Goal: Learn about a topic: Learn about a topic

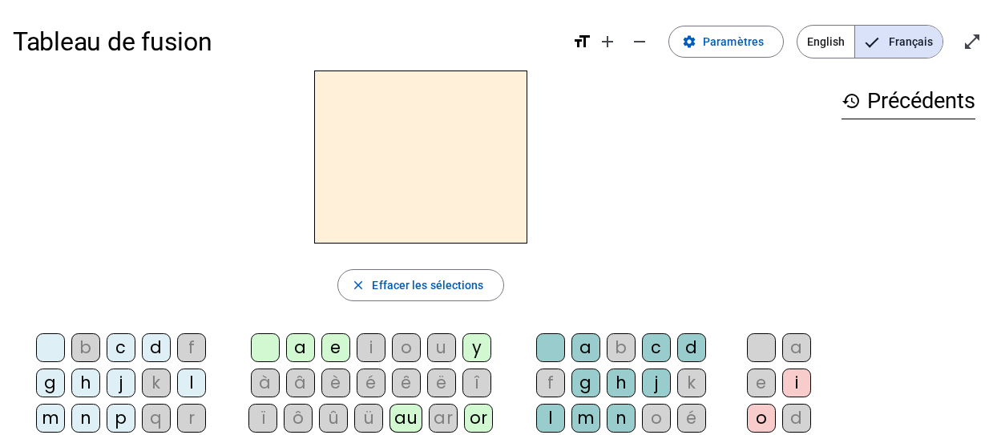
scroll to position [40, 0]
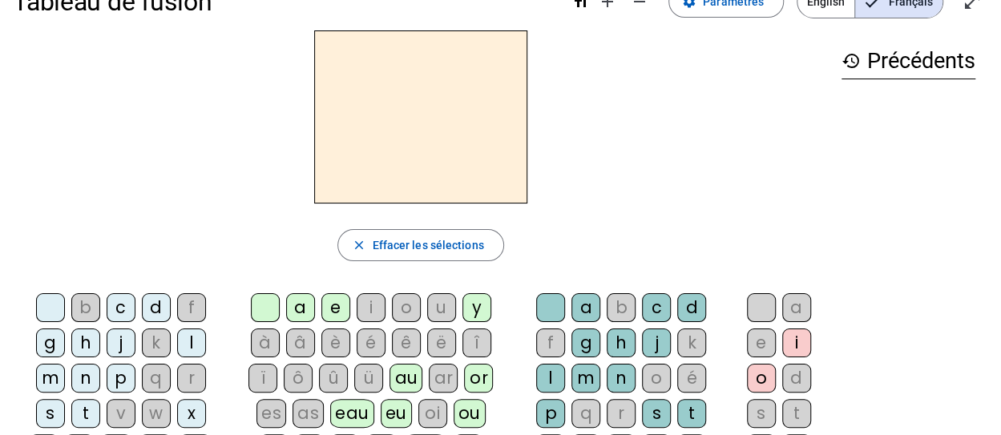
click at [107, 374] on div "p" at bounding box center [121, 378] width 29 height 29
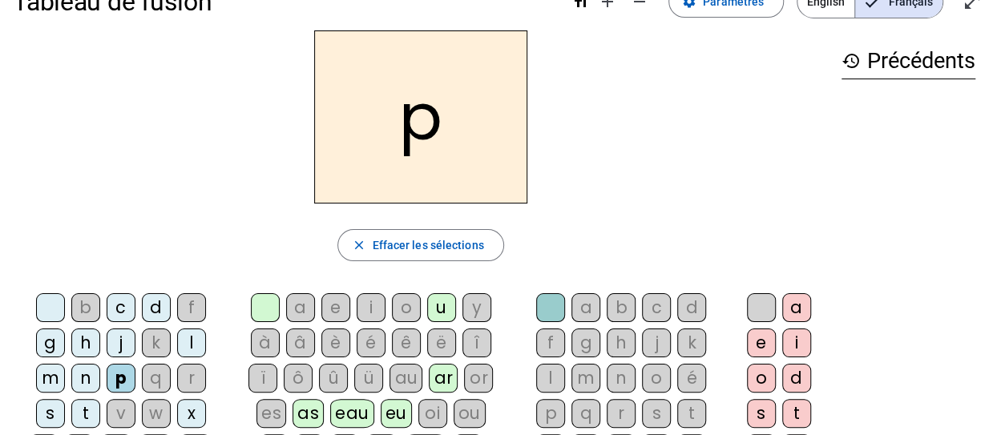
click at [338, 300] on div "e" at bounding box center [335, 307] width 29 height 29
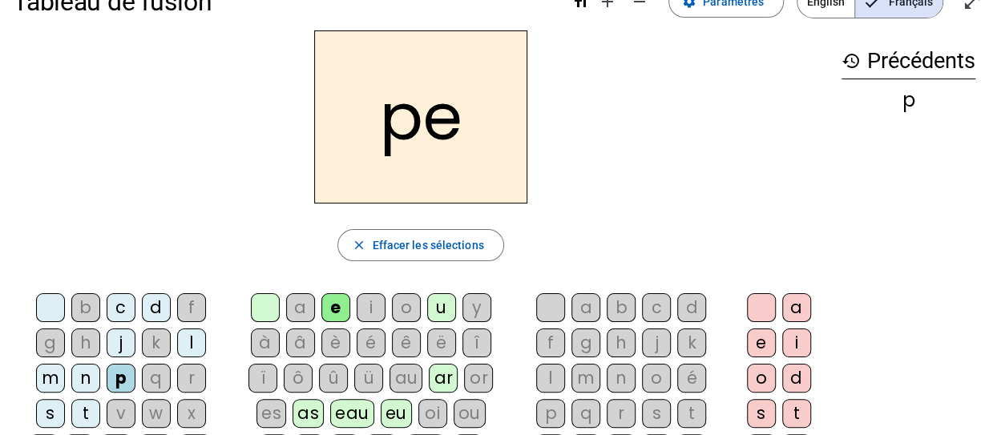
click at [338, 300] on div "e" at bounding box center [335, 307] width 29 height 29
click at [734, 12] on span at bounding box center [726, 1] width 114 height 38
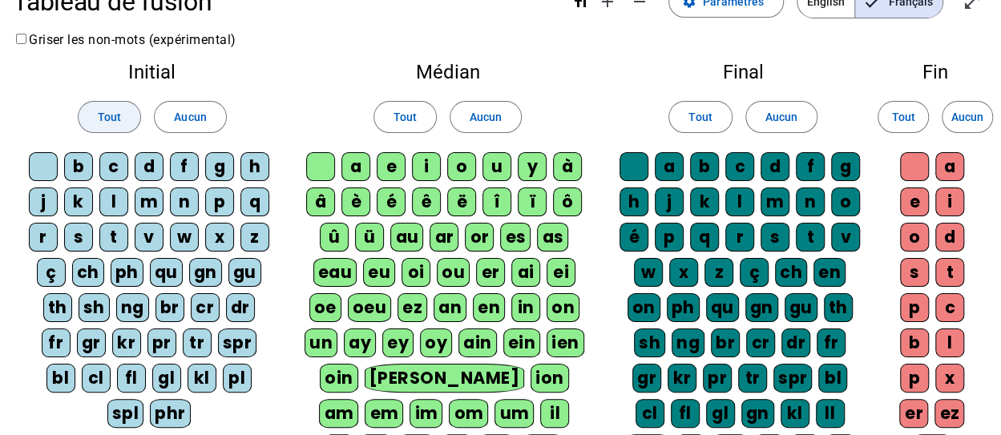
click at [123, 123] on span at bounding box center [110, 117] width 62 height 38
click at [431, 111] on span at bounding box center [405, 117] width 62 height 38
click at [691, 118] on span "Tout" at bounding box center [700, 116] width 23 height 19
click at [887, 121] on span at bounding box center [904, 117] width 50 height 38
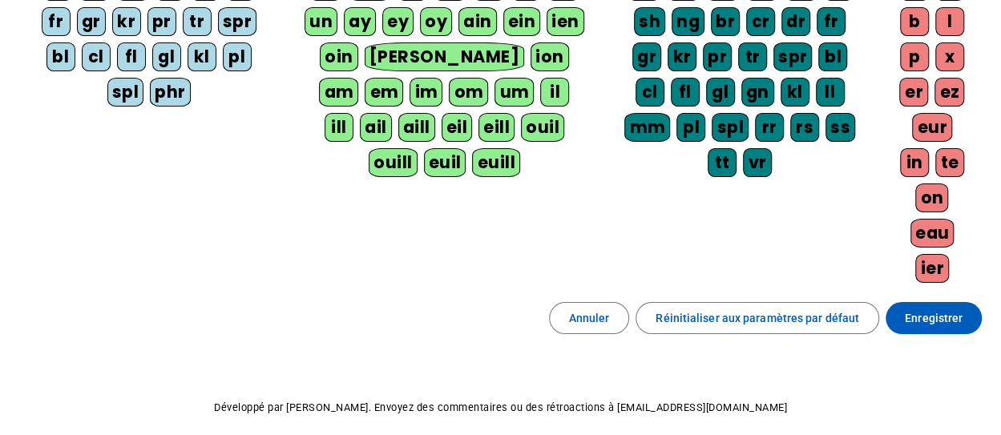
scroll to position [386, 0]
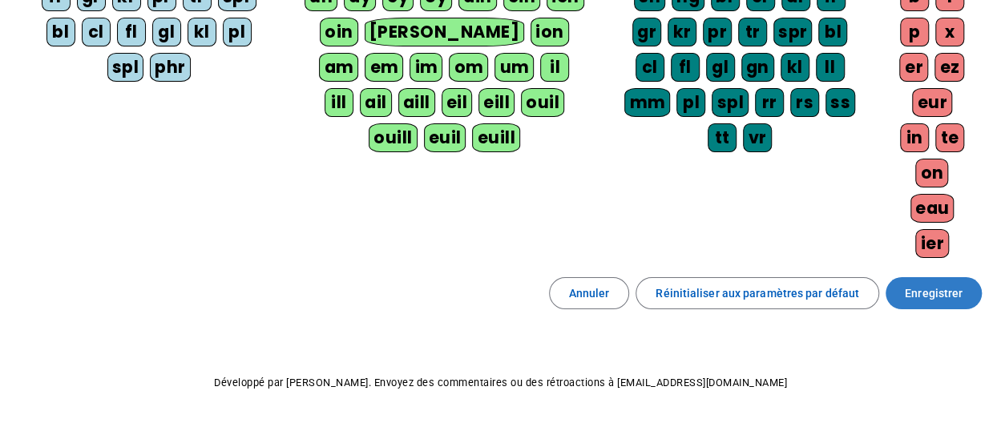
click at [928, 274] on span at bounding box center [934, 293] width 96 height 38
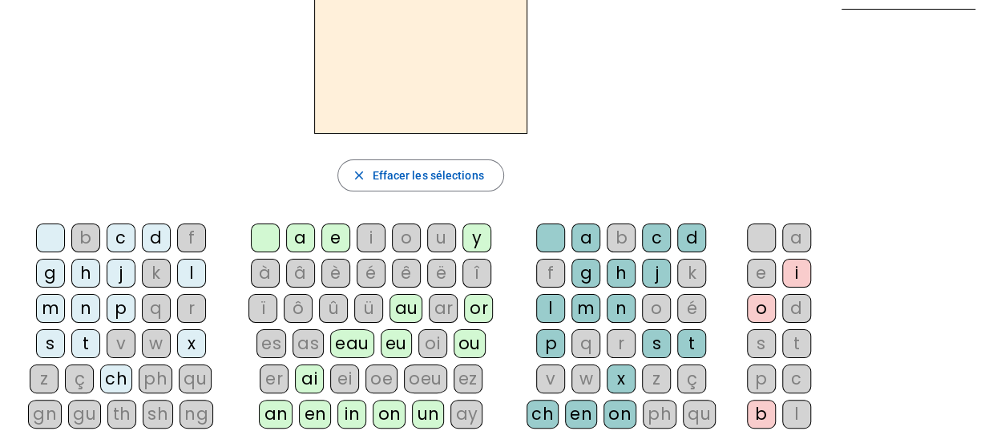
scroll to position [108, 0]
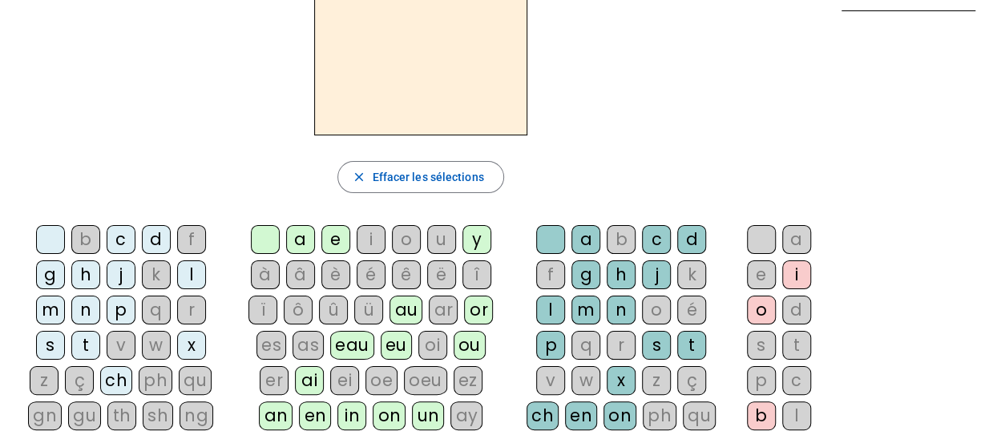
click at [177, 232] on div "f" at bounding box center [191, 239] width 29 height 29
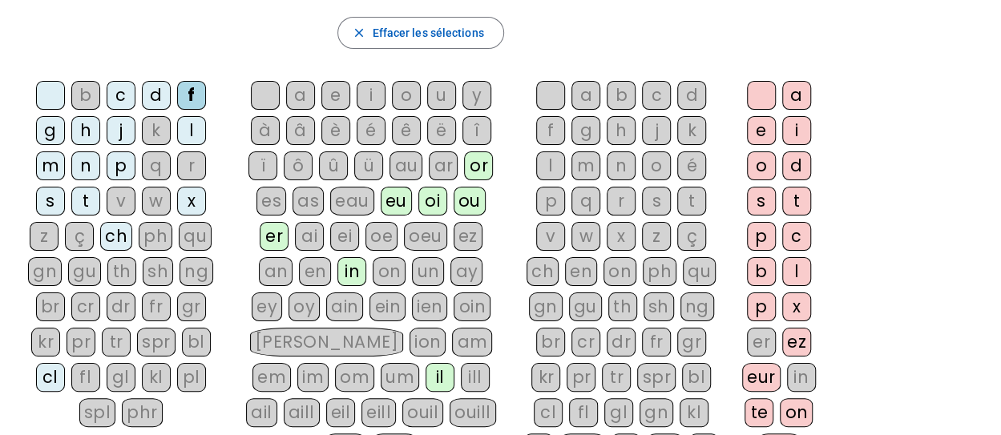
scroll to position [252, 0]
click at [142, 307] on div "fr" at bounding box center [156, 307] width 29 height 29
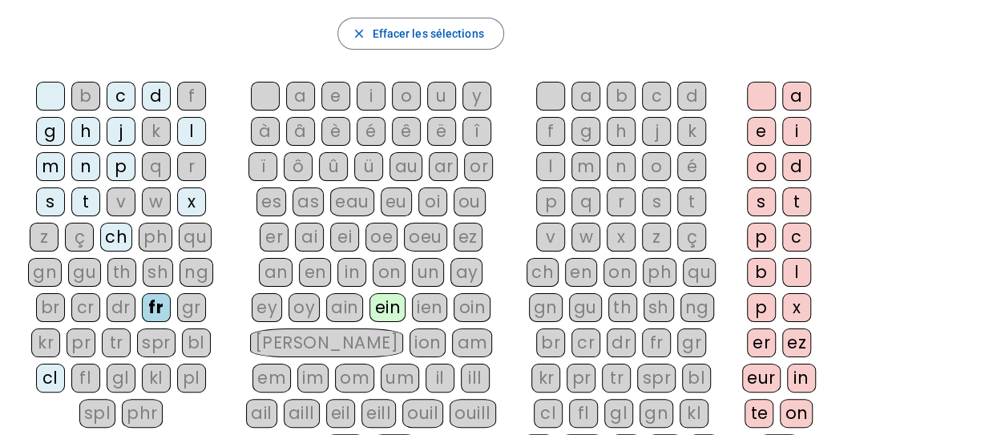
click at [334, 135] on div "è" at bounding box center [335, 131] width 29 height 29
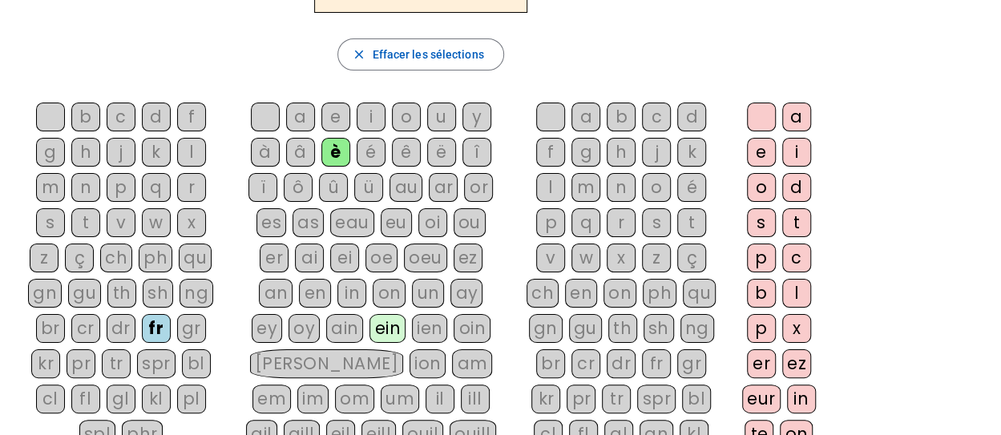
scroll to position [223, 0]
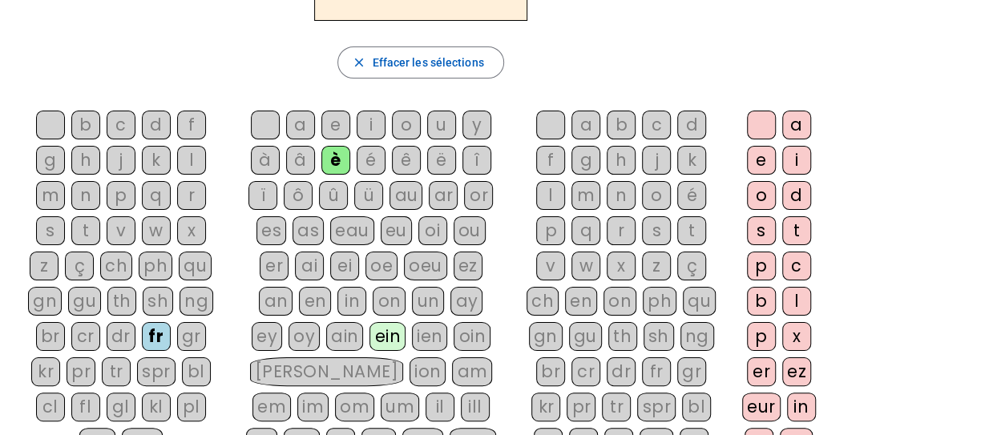
drag, startPoint x: 700, startPoint y: 188, endPoint x: 864, endPoint y: 223, distance: 167.9
click at [636, 216] on div "r" at bounding box center [621, 230] width 29 height 29
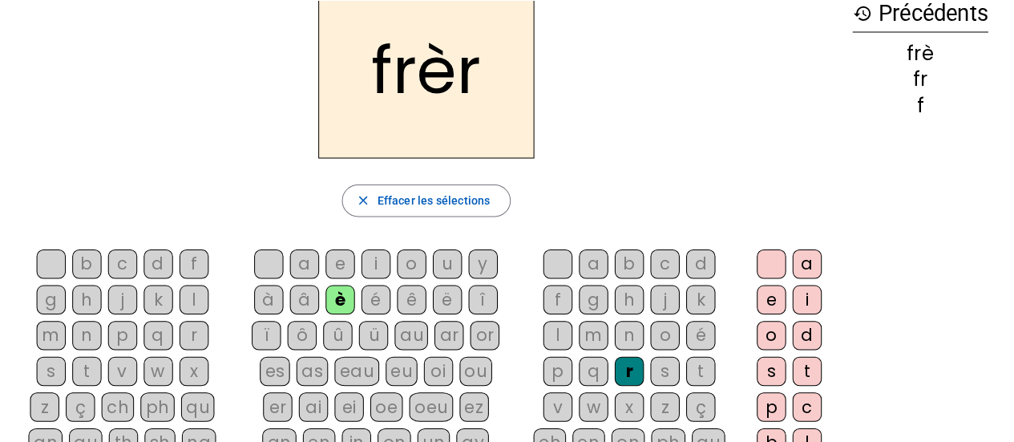
scroll to position [106, 0]
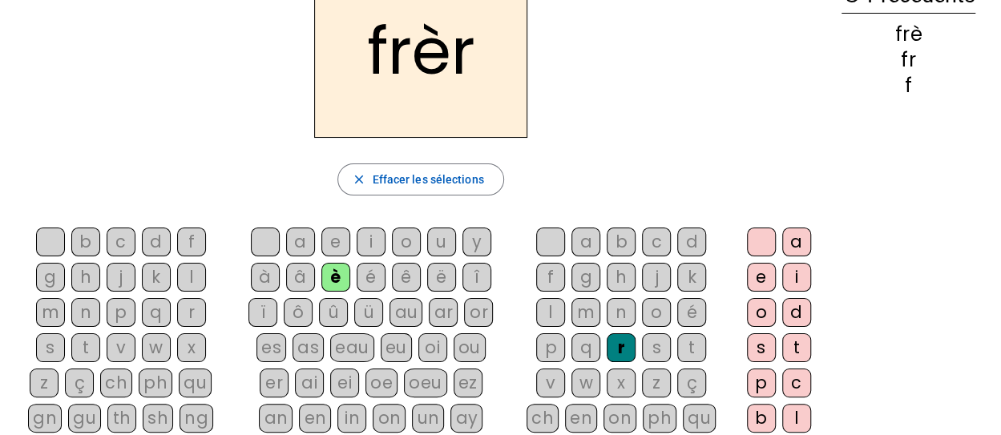
click at [755, 277] on div "e" at bounding box center [761, 277] width 29 height 29
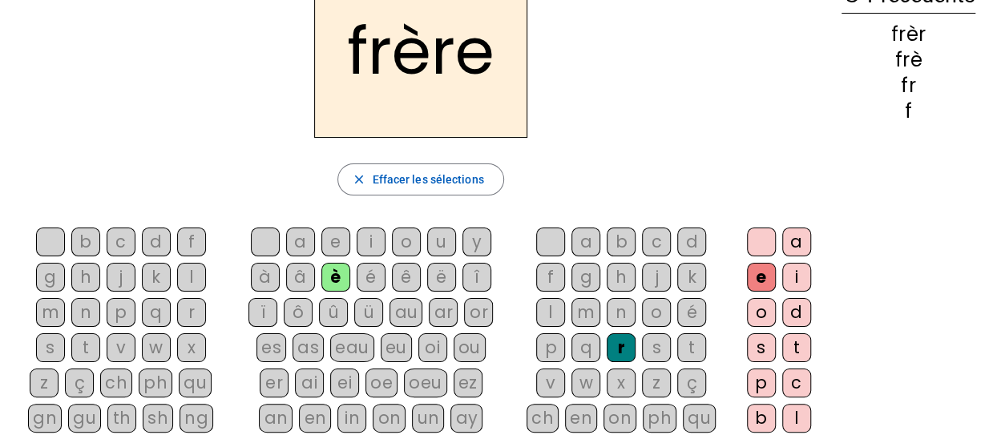
click at [107, 313] on div "p" at bounding box center [121, 312] width 29 height 29
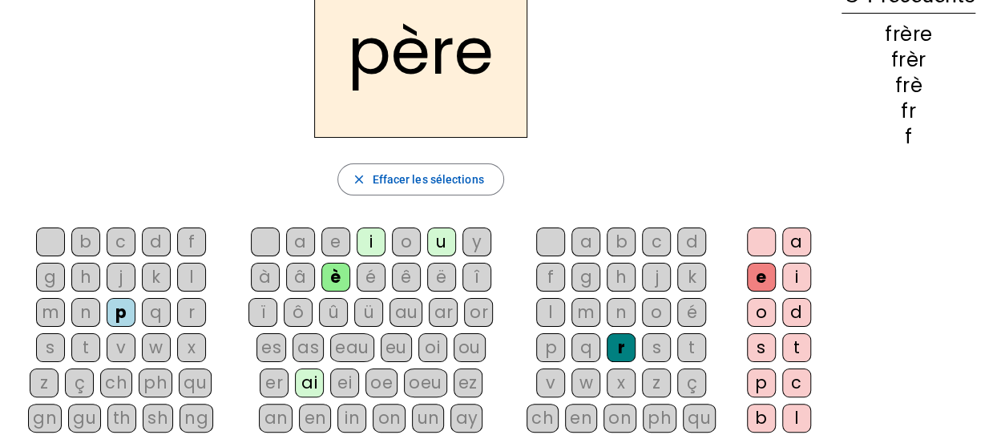
click at [65, 298] on div "m" at bounding box center [50, 312] width 29 height 29
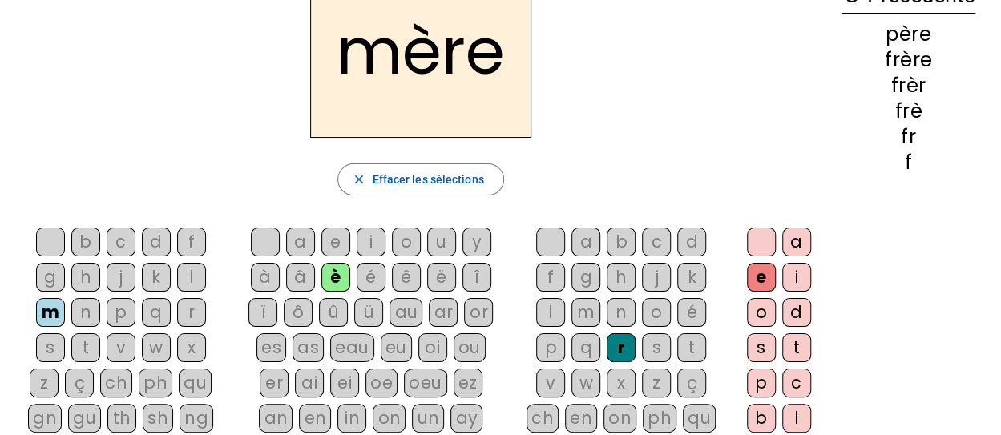
click at [65, 263] on div "g" at bounding box center [50, 277] width 29 height 29
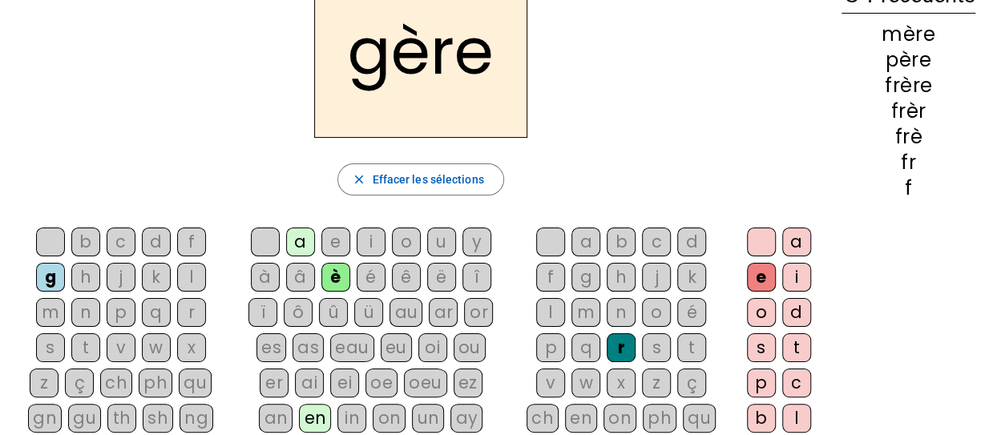
click at [296, 237] on div "a" at bounding box center [300, 242] width 29 height 29
